Goal: Information Seeking & Learning: Learn about a topic

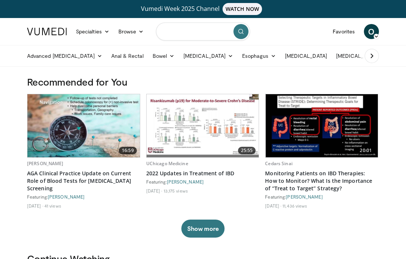
click at [206, 33] on input "Search topics, interventions" at bounding box center [203, 32] width 94 height 18
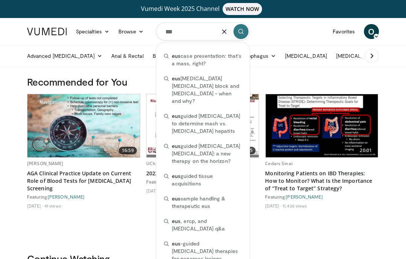
type input "***"
click at [240, 31] on icon "submit" at bounding box center [241, 32] width 6 height 6
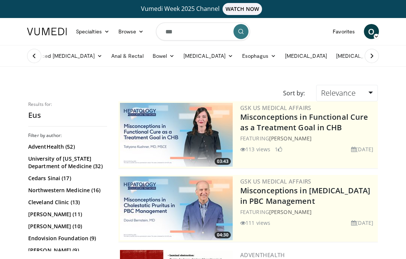
click at [200, 30] on input "***" at bounding box center [203, 32] width 94 height 18
type input "**********"
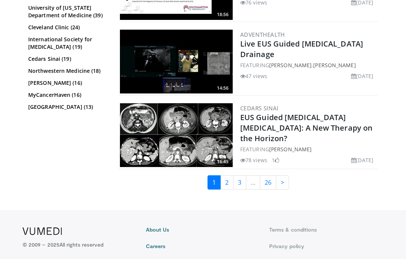
scroll to position [1934, 0]
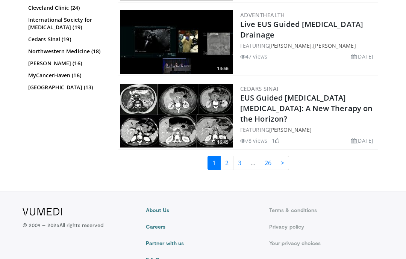
click at [230, 157] on link "2" at bounding box center [226, 163] width 13 height 14
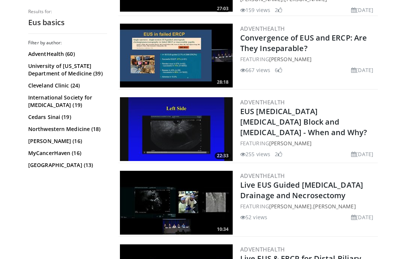
scroll to position [453, 0]
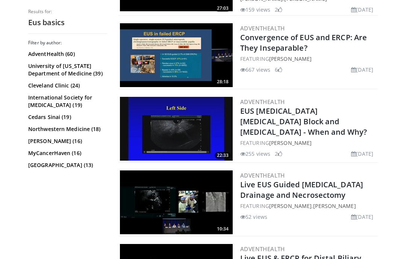
click at [304, 114] on link "EUS Celiac Plexus Block and Neurolysis - When and Why?" at bounding box center [303, 121] width 127 height 31
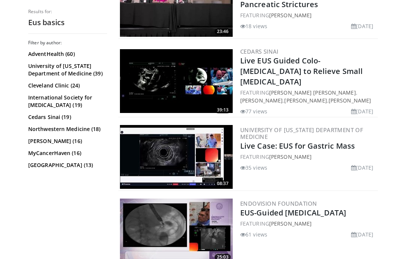
scroll to position [1615, 0]
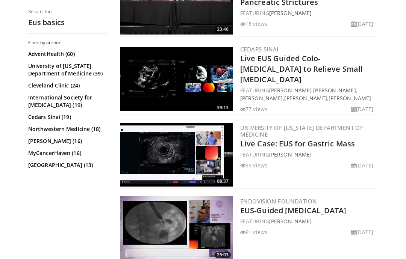
click at [209, 138] on img at bounding box center [176, 155] width 113 height 64
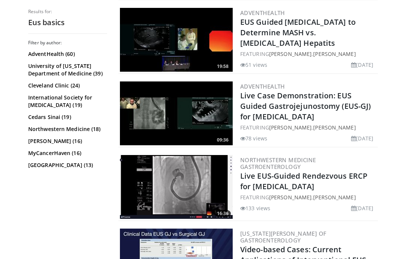
scroll to position [1272, 0]
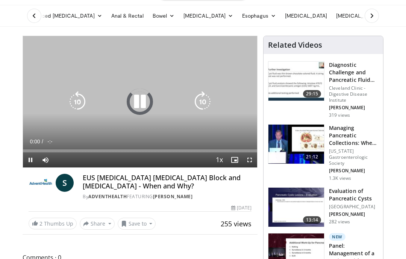
scroll to position [44, 0]
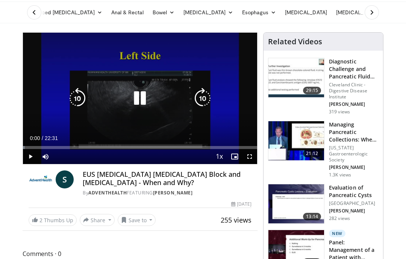
click at [141, 215] on button "Save to" at bounding box center [137, 220] width 38 height 12
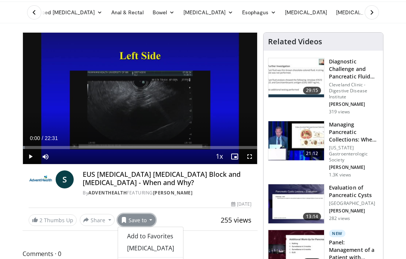
click at [152, 233] on span "Add to Favorites" at bounding box center [150, 236] width 46 height 8
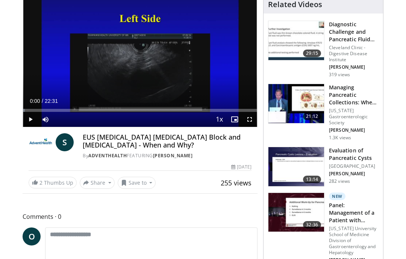
scroll to position [0, 0]
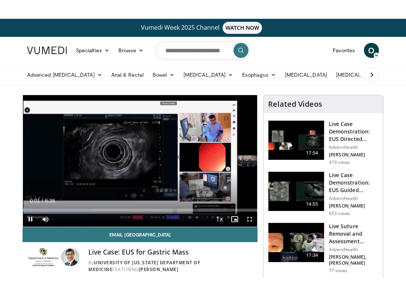
scroll to position [8, 0]
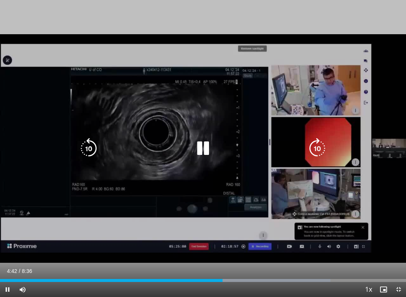
click at [207, 144] on icon "Video Player" at bounding box center [202, 148] width 21 height 21
click at [205, 148] on icon "Video Player" at bounding box center [202, 148] width 21 height 21
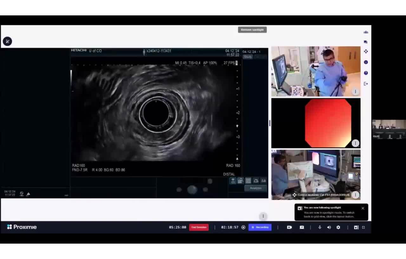
scroll to position [0, 0]
